Goal: Find specific page/section: Find specific page/section

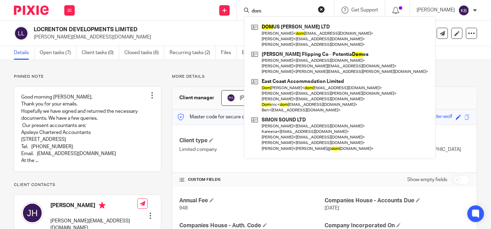
type input "dom"
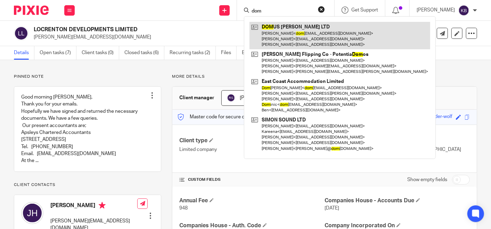
drag, startPoint x: 0, startPoint y: 0, endPoint x: 293, endPoint y: 33, distance: 294.8
click at [293, 33] on link at bounding box center [339, 35] width 181 height 27
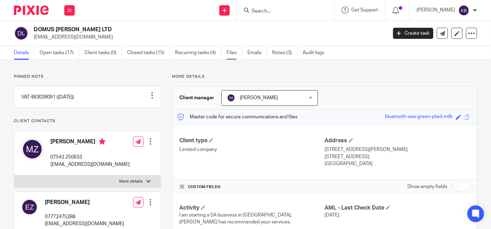
click at [232, 51] on link "Files" at bounding box center [234, 53] width 16 height 14
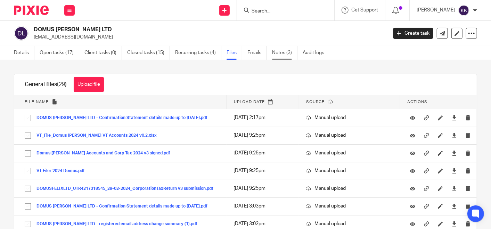
click at [281, 51] on link "Notes (3)" at bounding box center [284, 53] width 25 height 14
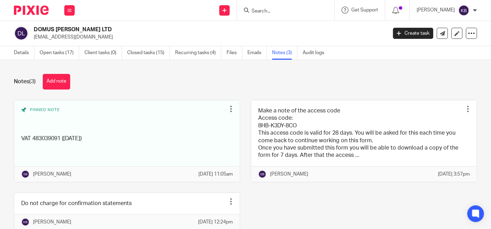
click at [105, 0] on html "Work Email Clients Team Reports Settings Work Email Clients Team Reports Settin…" at bounding box center [245, 114] width 491 height 229
